Goal: Task Accomplishment & Management: Manage account settings

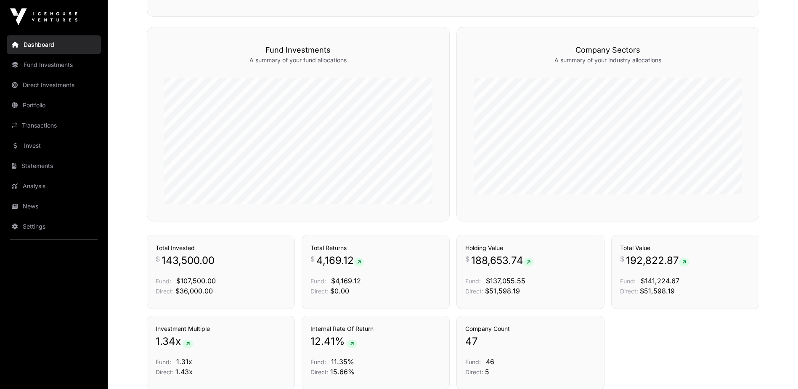
scroll to position [505, 0]
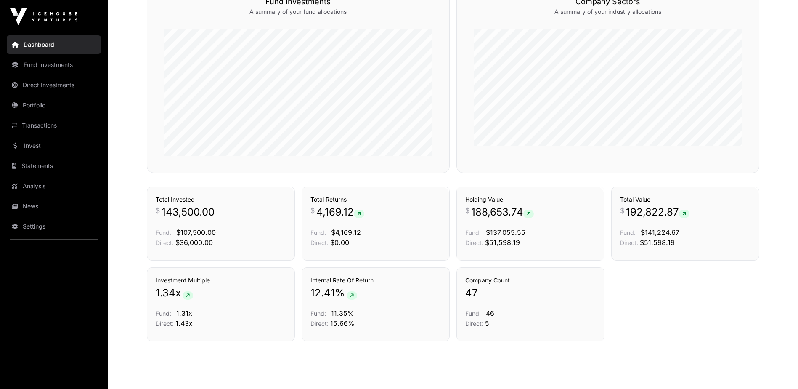
click at [35, 130] on link "Transactions" at bounding box center [54, 125] width 94 height 19
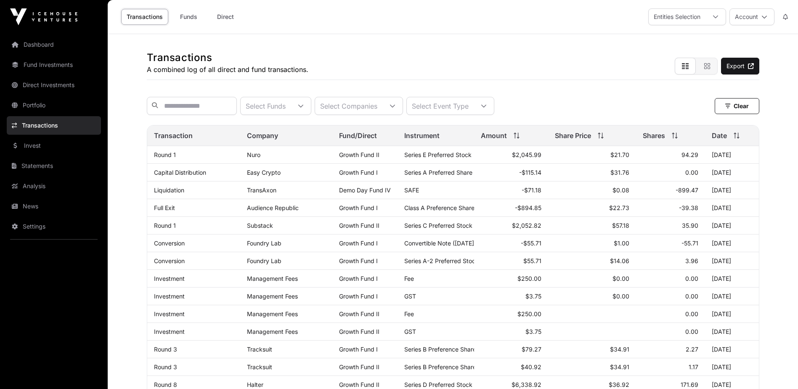
click at [43, 206] on link "News" at bounding box center [54, 206] width 94 height 19
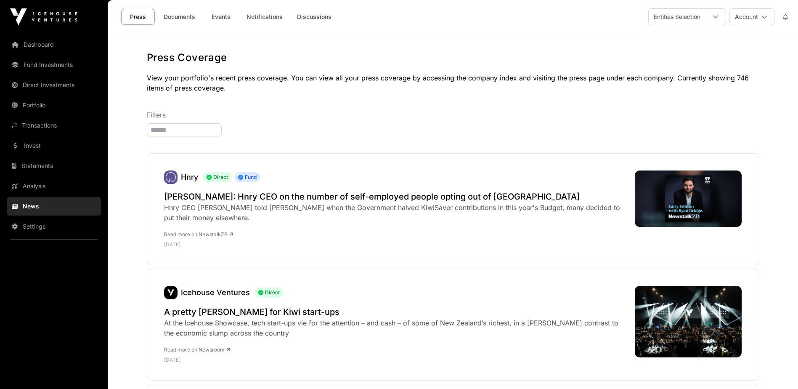
click at [188, 11] on link "Documents" at bounding box center [179, 17] width 42 height 16
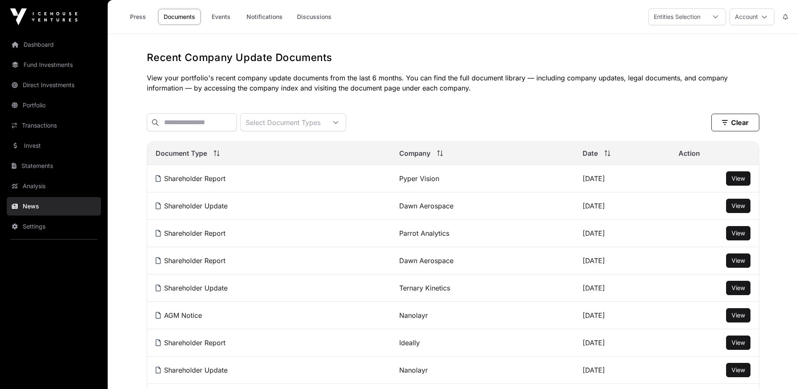
click at [771, 11] on button "Account" at bounding box center [752, 16] width 45 height 17
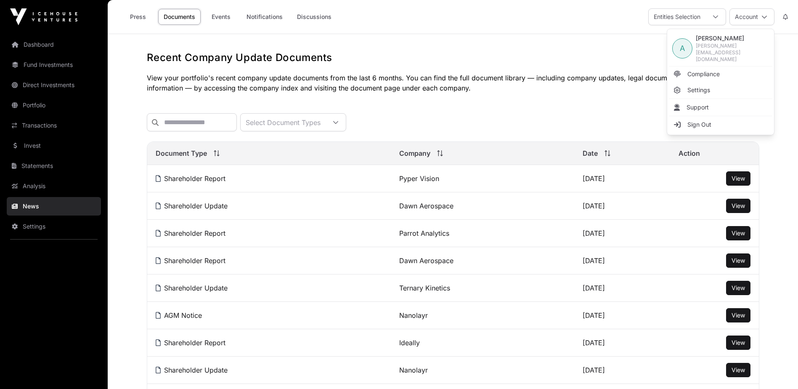
click at [703, 120] on span "Sign Out" at bounding box center [700, 124] width 24 height 8
